Goal: Information Seeking & Learning: Learn about a topic

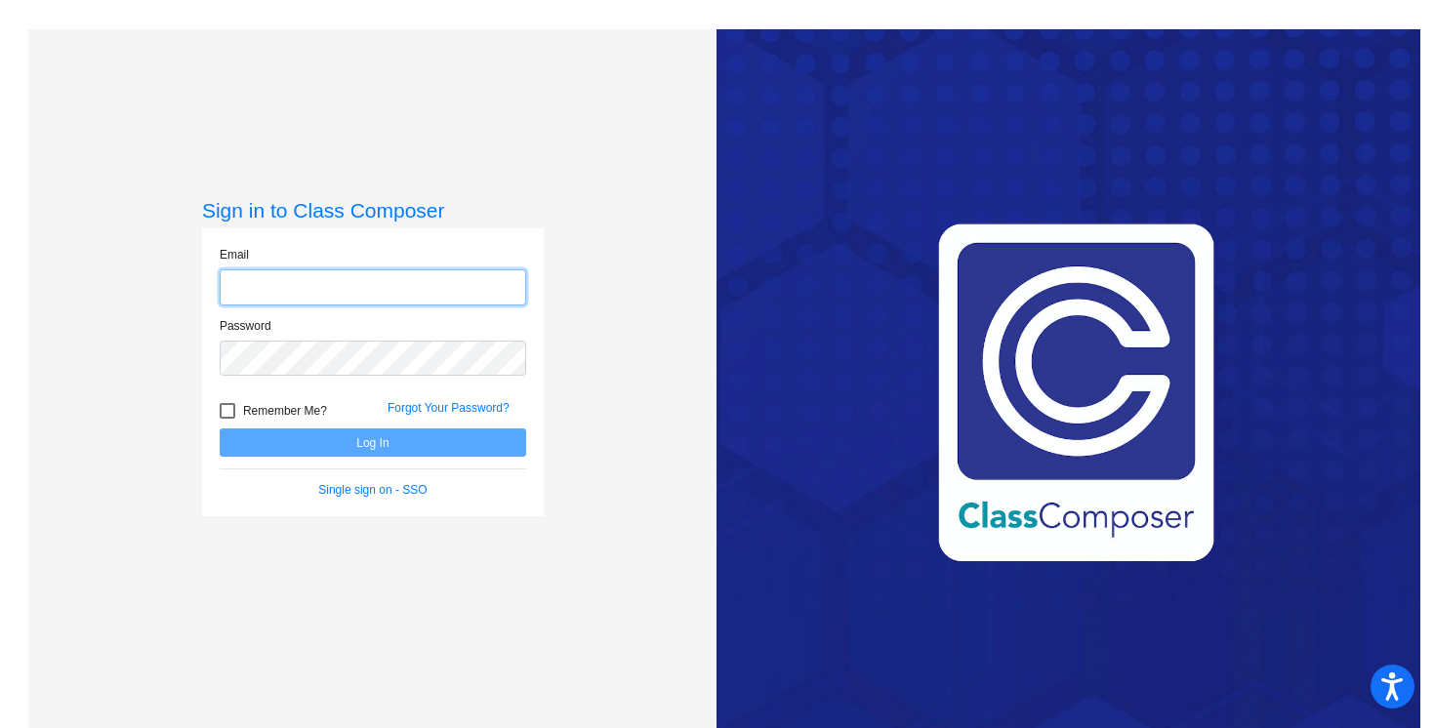
type input "[EMAIL_ADDRESS][PERSON_NAME][DOMAIN_NAME]"
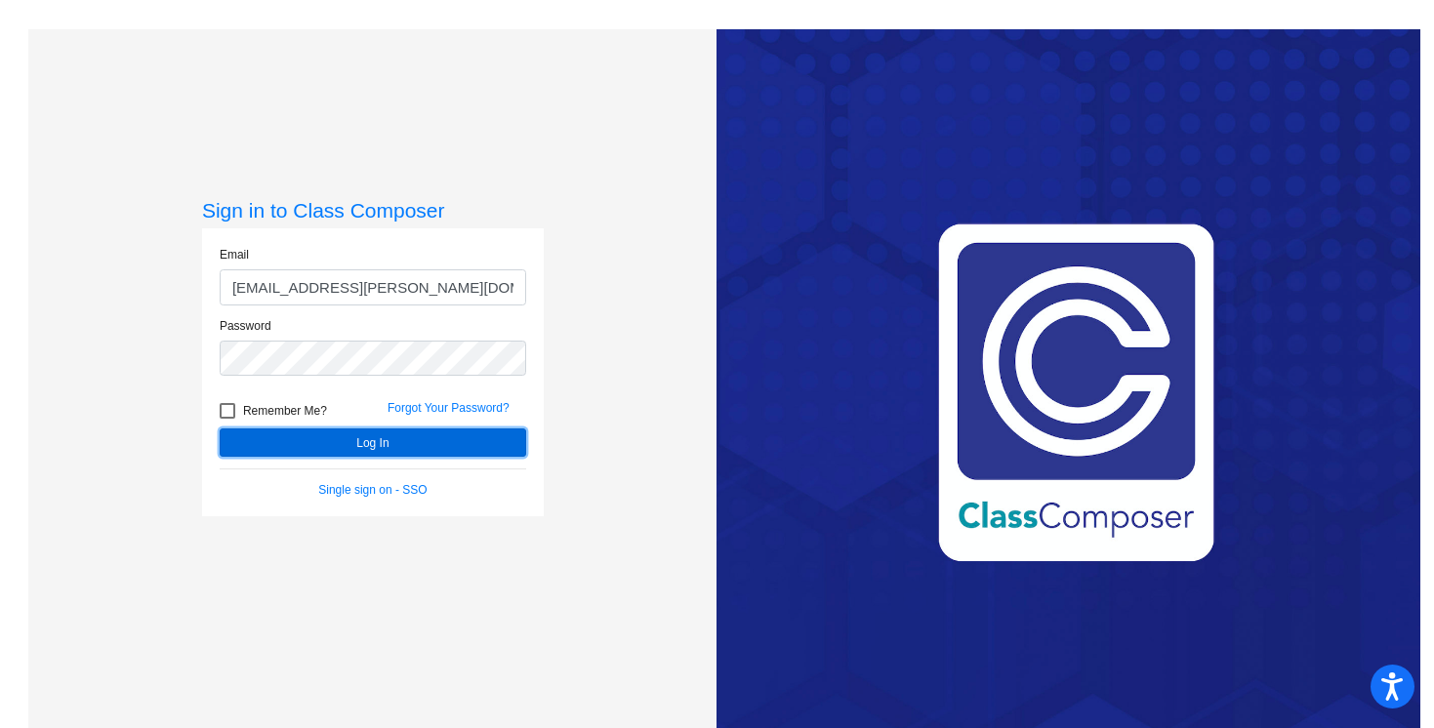
click at [391, 450] on button "Log In" at bounding box center [373, 443] width 307 height 28
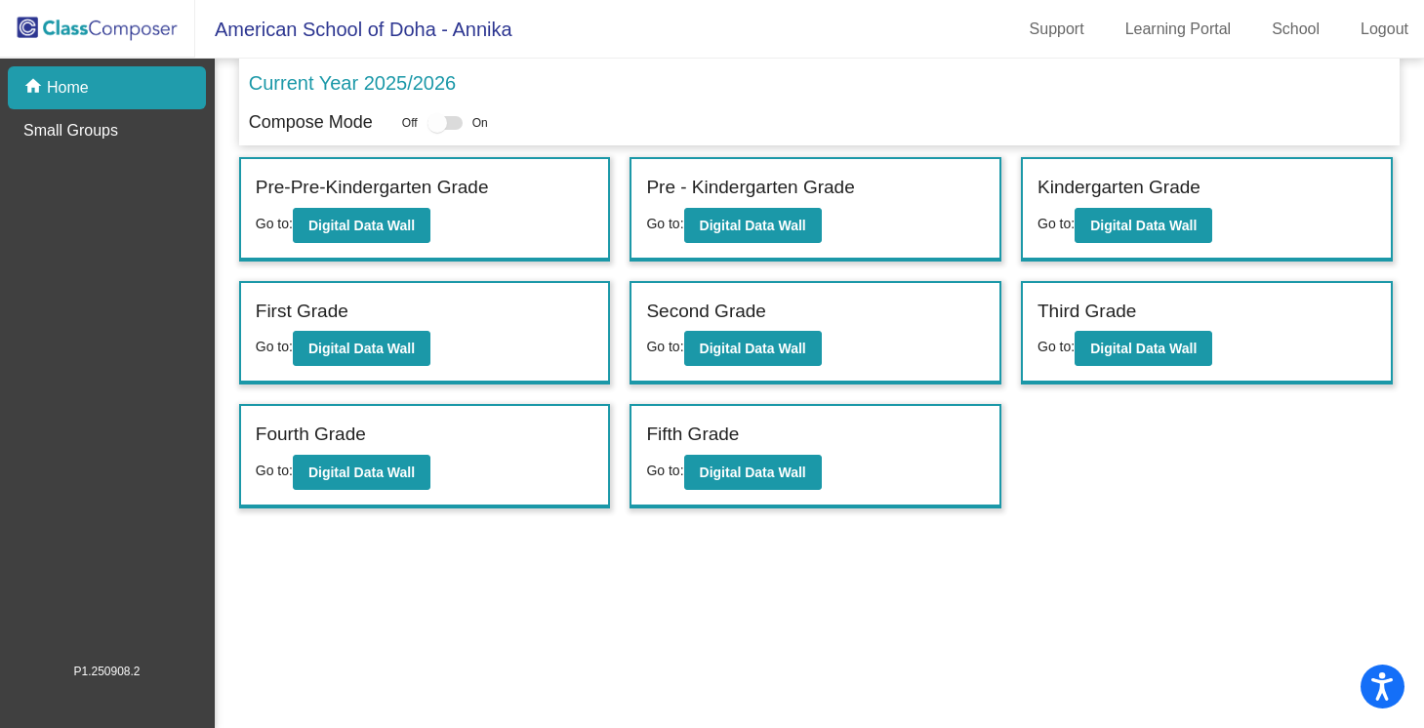
click at [723, 429] on label "Fifth Grade" at bounding box center [692, 435] width 93 height 28
click at [736, 458] on button "Digital Data Wall" at bounding box center [753, 472] width 138 height 35
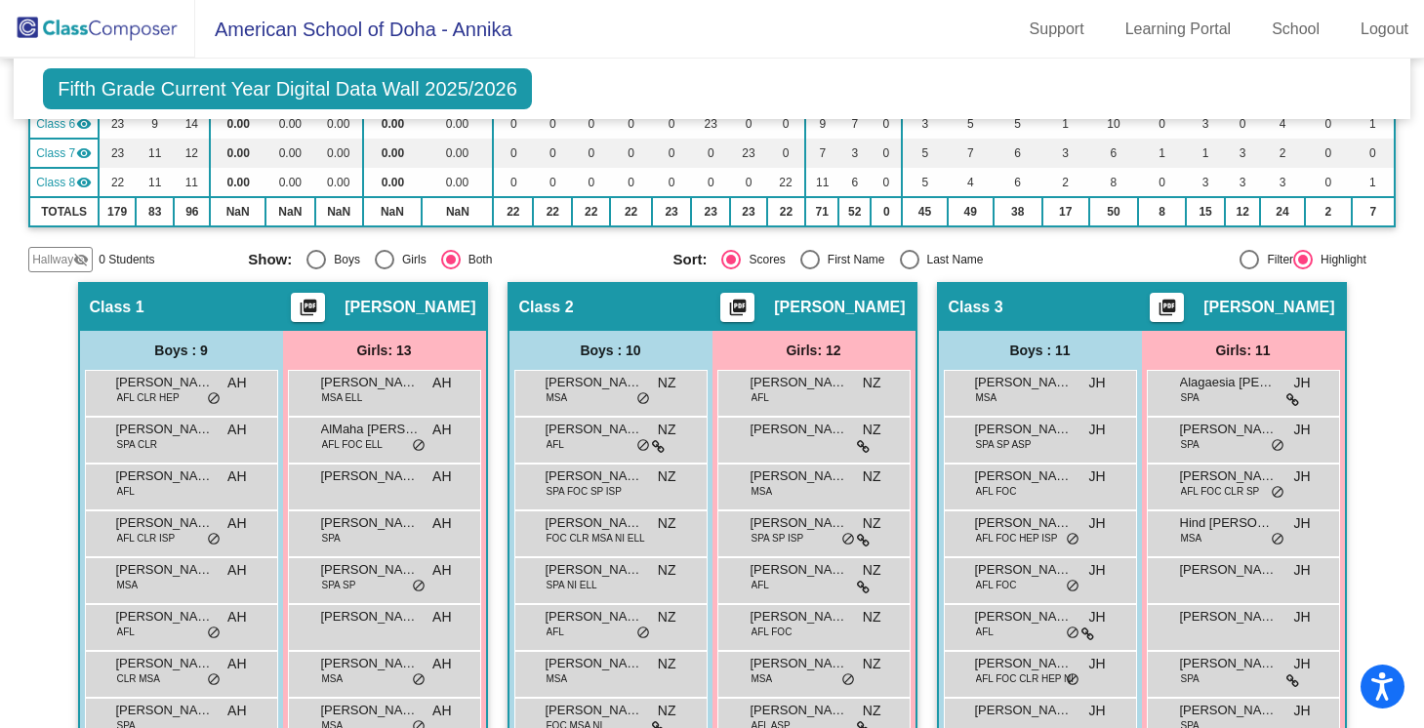
scroll to position [2062, 0]
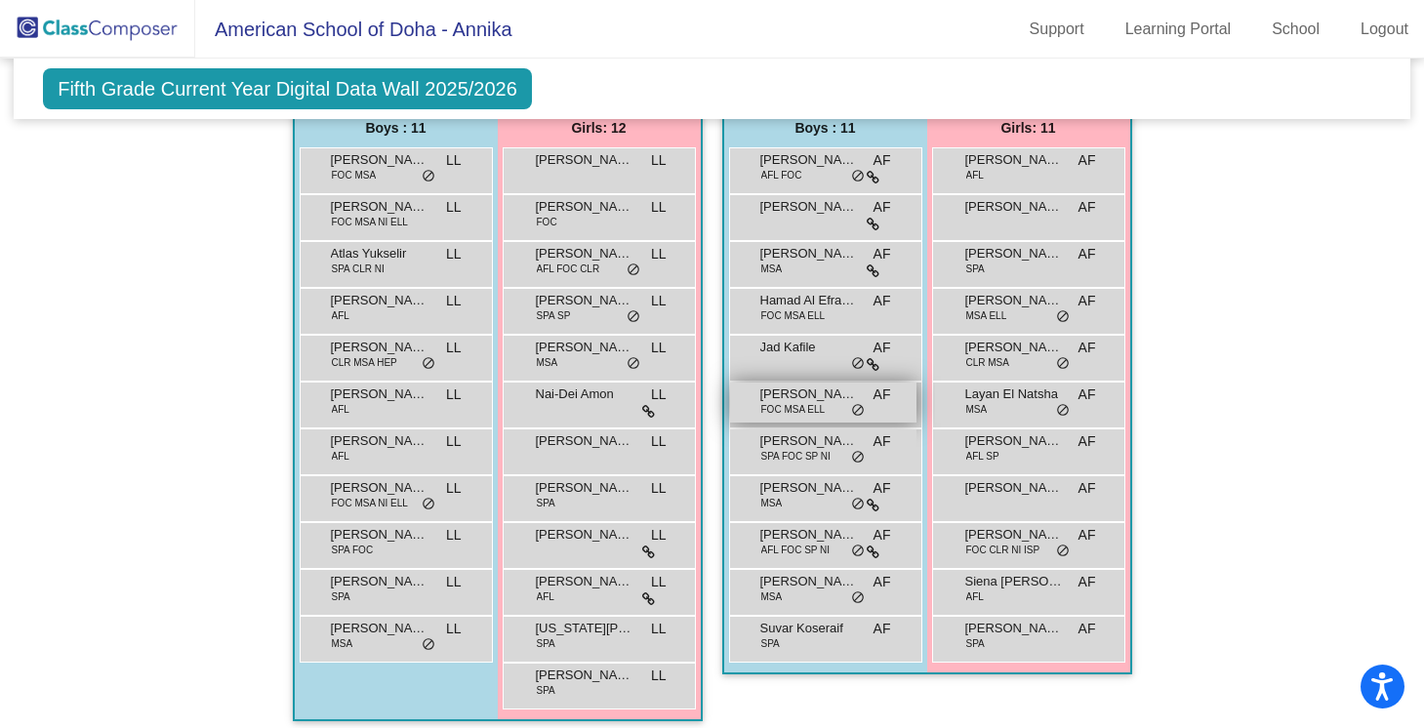
click at [825, 402] on span "[PERSON_NAME]" at bounding box center [810, 395] width 98 height 20
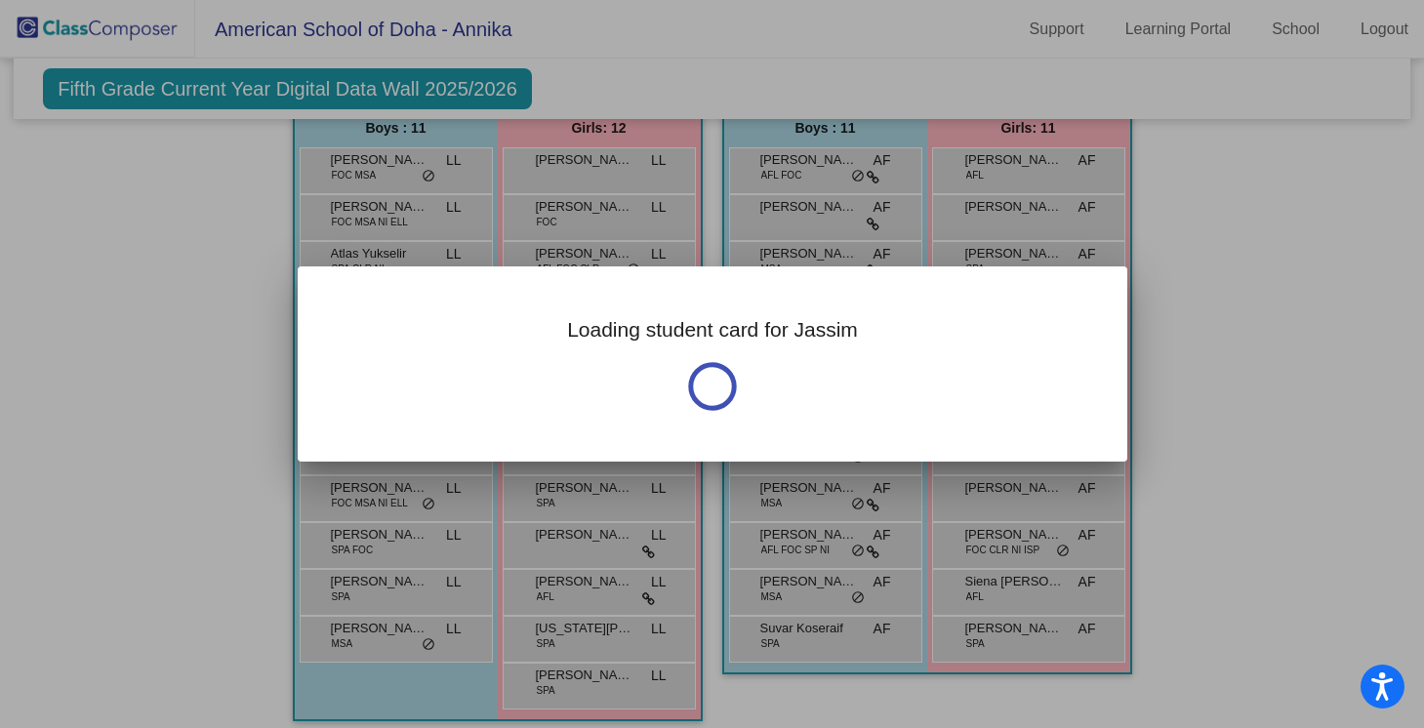
click at [825, 402] on div "Loading student card for Jassim" at bounding box center [713, 364] width 830 height 195
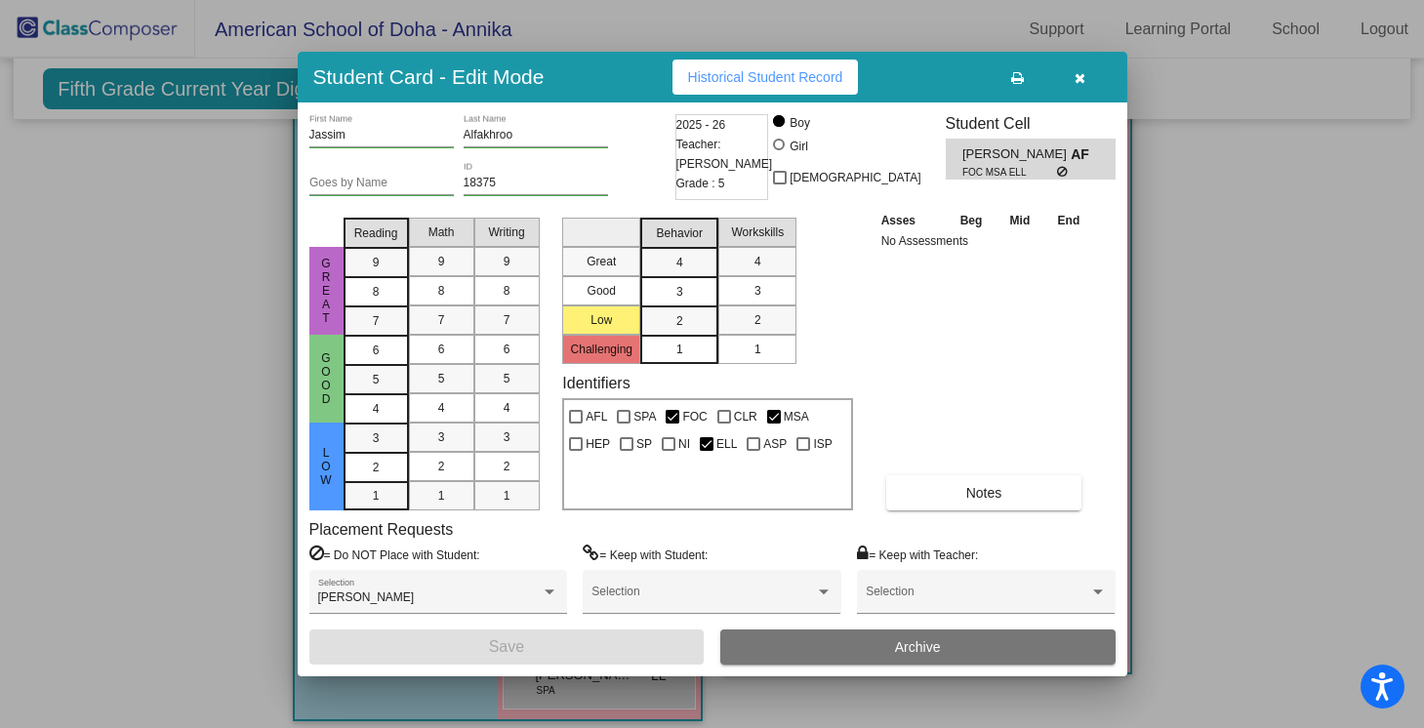
click at [862, 346] on div "Great Good Low Reading 9 8 7 6 5 4 3 2 1 Math 9 8 7 6 5 4 3 2 1 Writing 9 8 7 6…" at bounding box center [712, 360] width 806 height 301
click at [796, 83] on span "Historical Student Record" at bounding box center [765, 77] width 155 height 16
click at [1079, 70] on span "button" at bounding box center [1080, 77] width 11 height 16
